Goal: Transaction & Acquisition: Purchase product/service

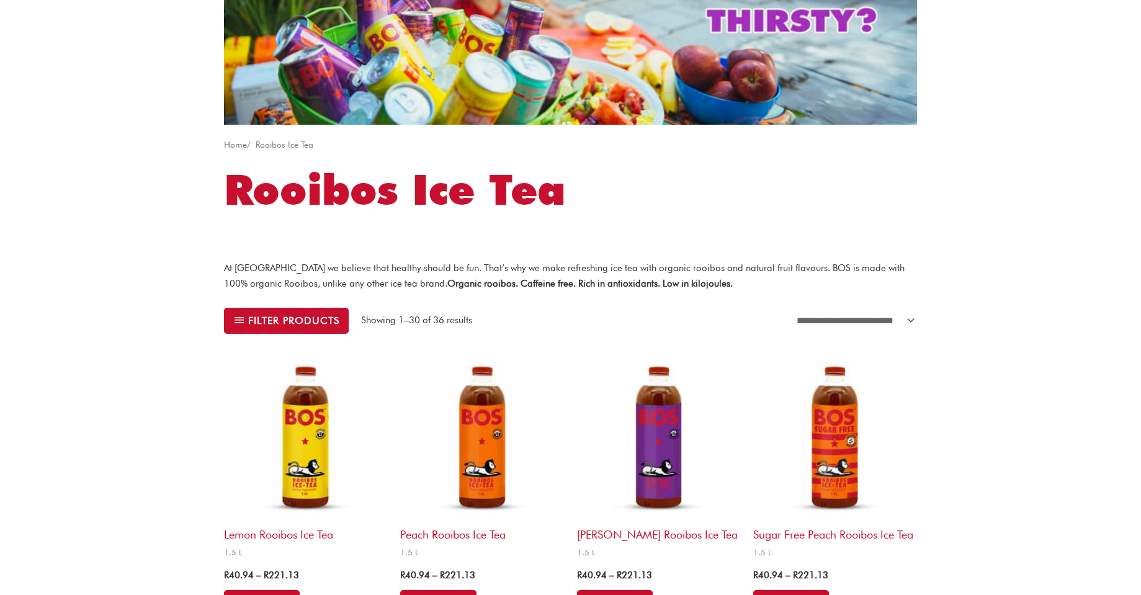
click at [484, 435] on img at bounding box center [482, 439] width 164 height 164
